Goal: Information Seeking & Learning: Find contact information

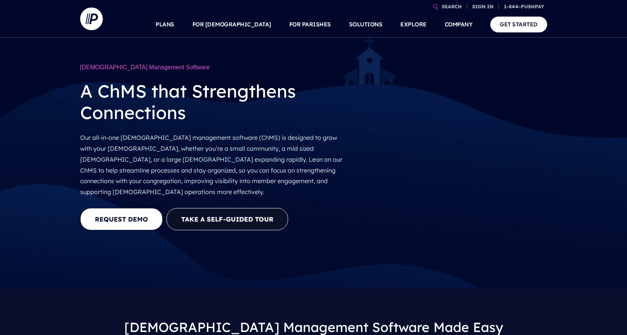
click at [570, 93] on div "Church Management Software A ChMS that Strengthens Connections Our all-in-one c…" at bounding box center [313, 144] width 627 height 288
click at [517, 116] on video at bounding box center [453, 152] width 187 height 94
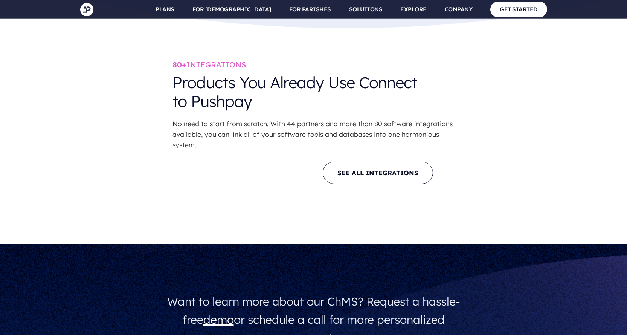
scroll to position [3398, 0]
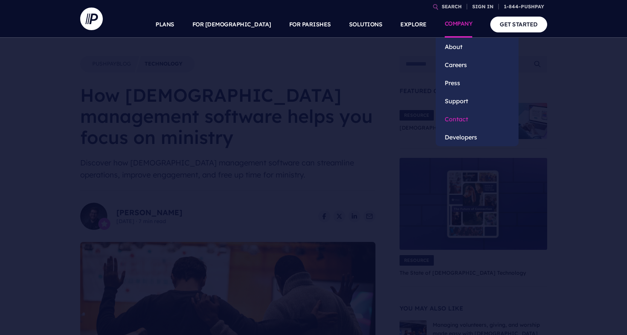
click at [455, 123] on link "Contact" at bounding box center [477, 119] width 83 height 18
click at [455, 122] on link "Contact" at bounding box center [477, 119] width 83 height 18
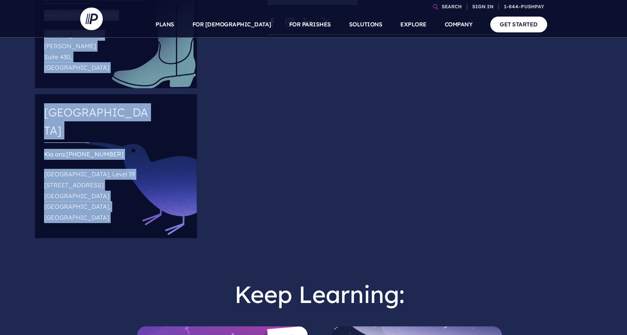
scroll to position [682, 0]
